Goal: Navigation & Orientation: Go to known website

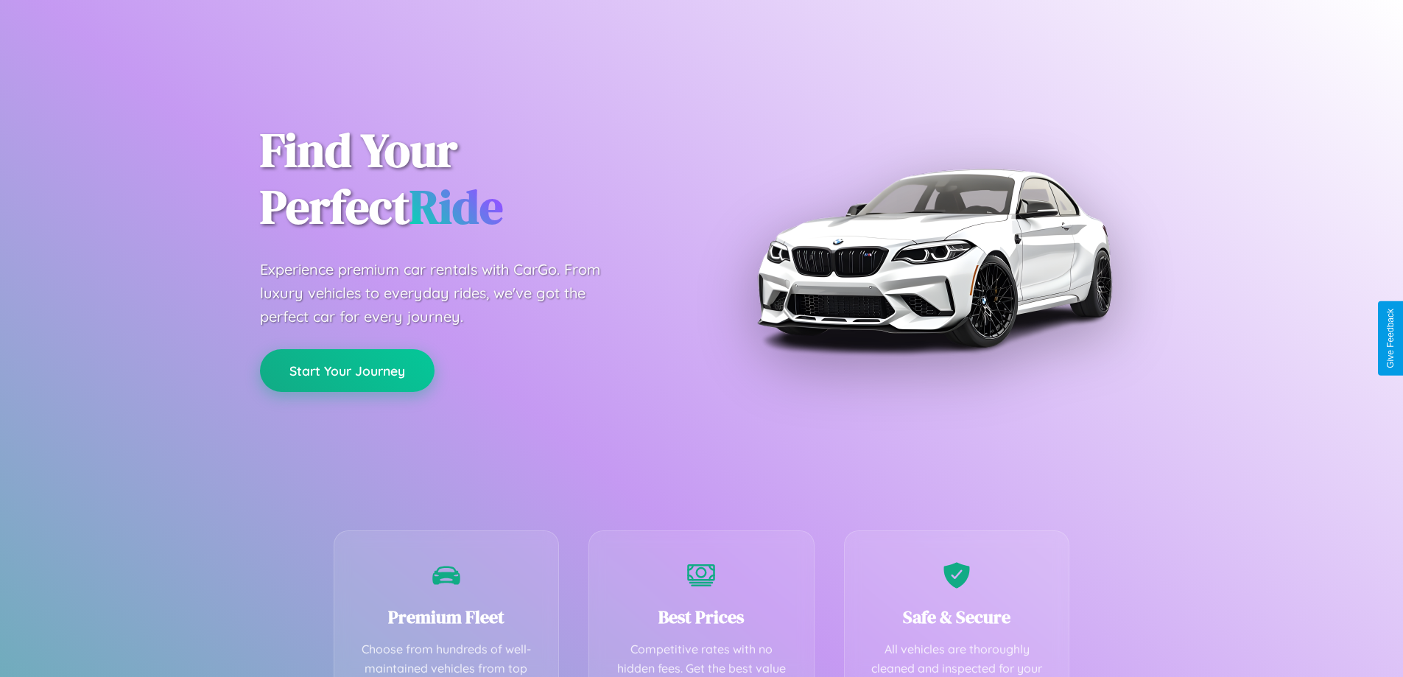
click at [347, 370] on button "Start Your Journey" at bounding box center [347, 370] width 175 height 43
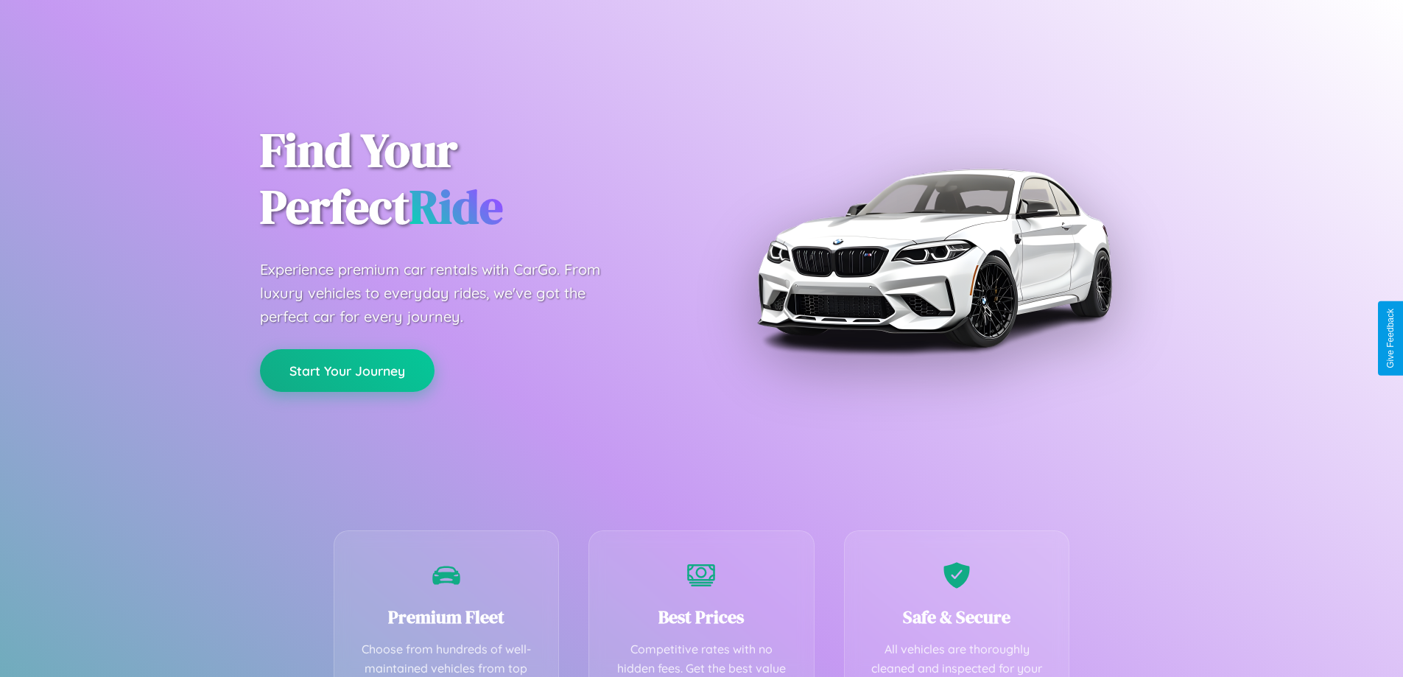
click at [347, 370] on button "Start Your Journey" at bounding box center [347, 370] width 175 height 43
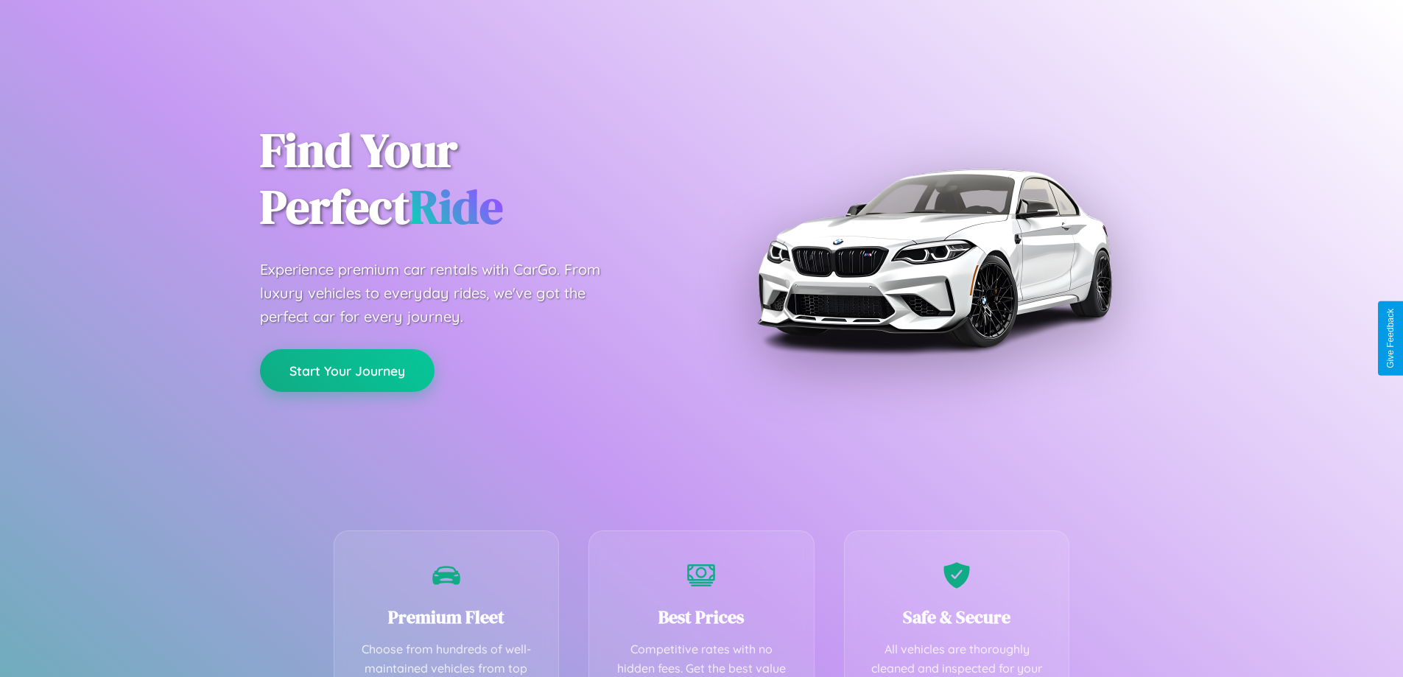
click at [347, 370] on button "Start Your Journey" at bounding box center [347, 370] width 175 height 43
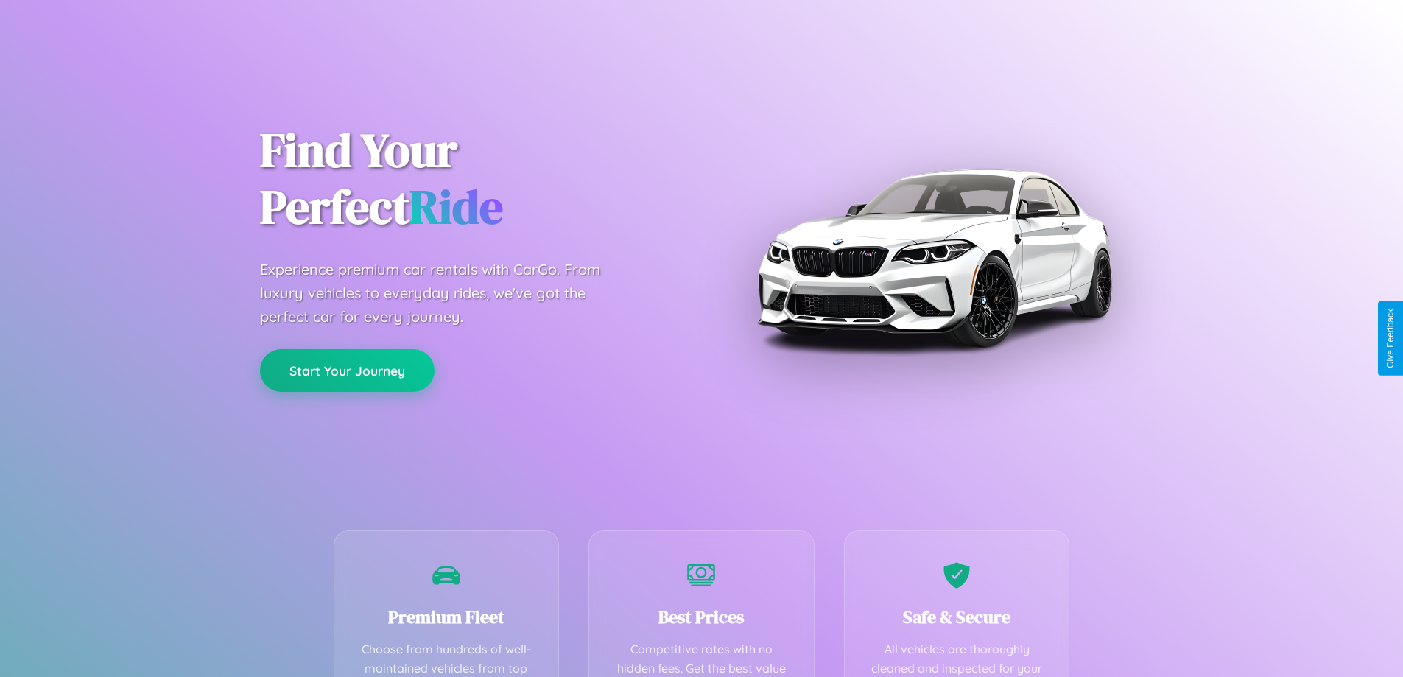
click at [347, 370] on button "Start Your Journey" at bounding box center [347, 370] width 175 height 43
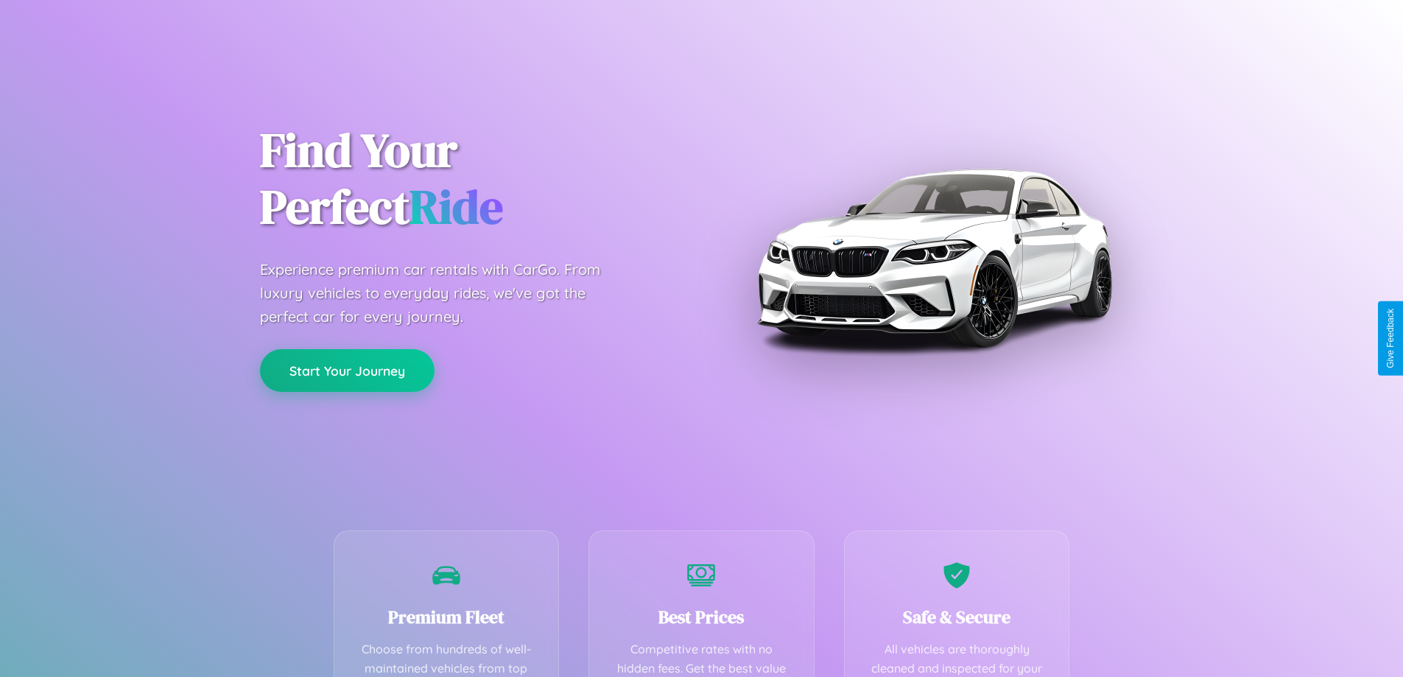
click at [347, 370] on button "Start Your Journey" at bounding box center [347, 370] width 175 height 43
